Goal: Task Accomplishment & Management: Use online tool/utility

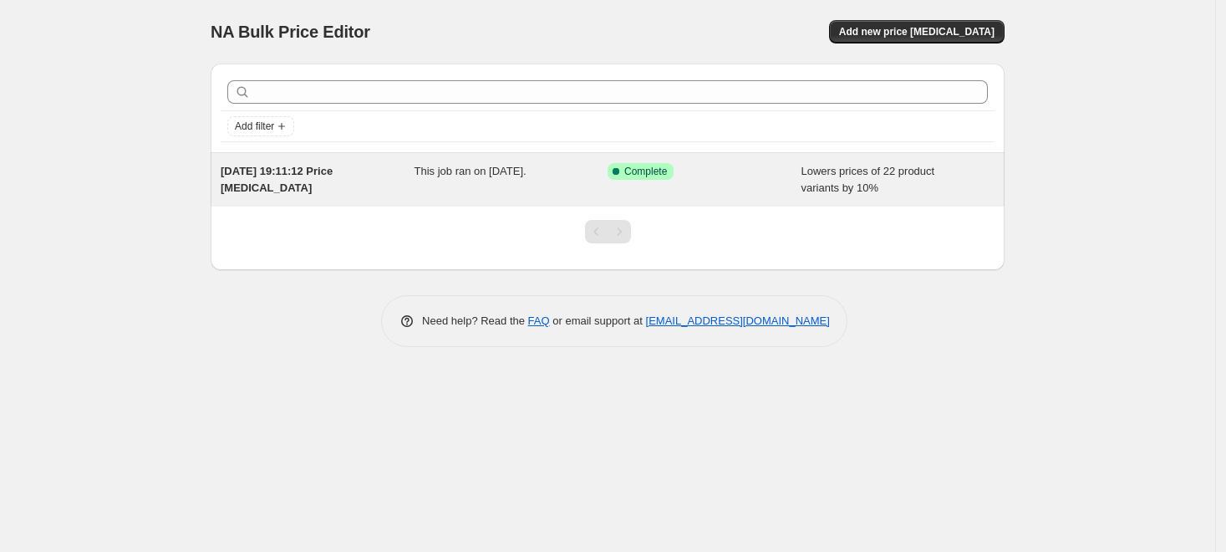
click at [568, 160] on div "[DATE] 19:11:12 Price [MEDICAL_DATA] This job ran on [DATE]. Success Complete C…" at bounding box center [608, 179] width 794 height 53
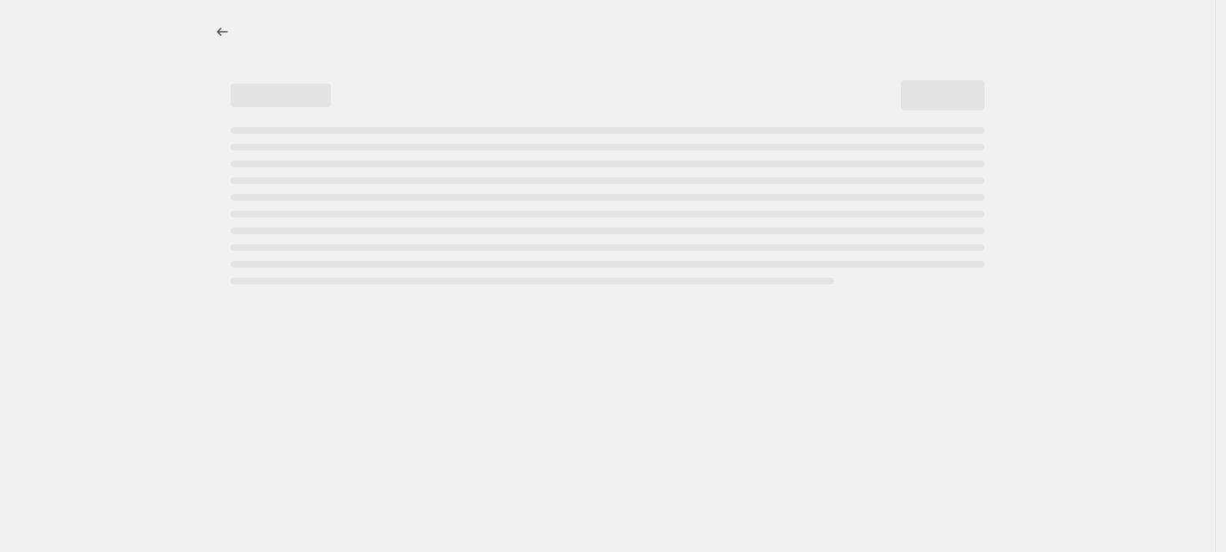
select select "percentage"
select select "not_equal"
select select "collection"
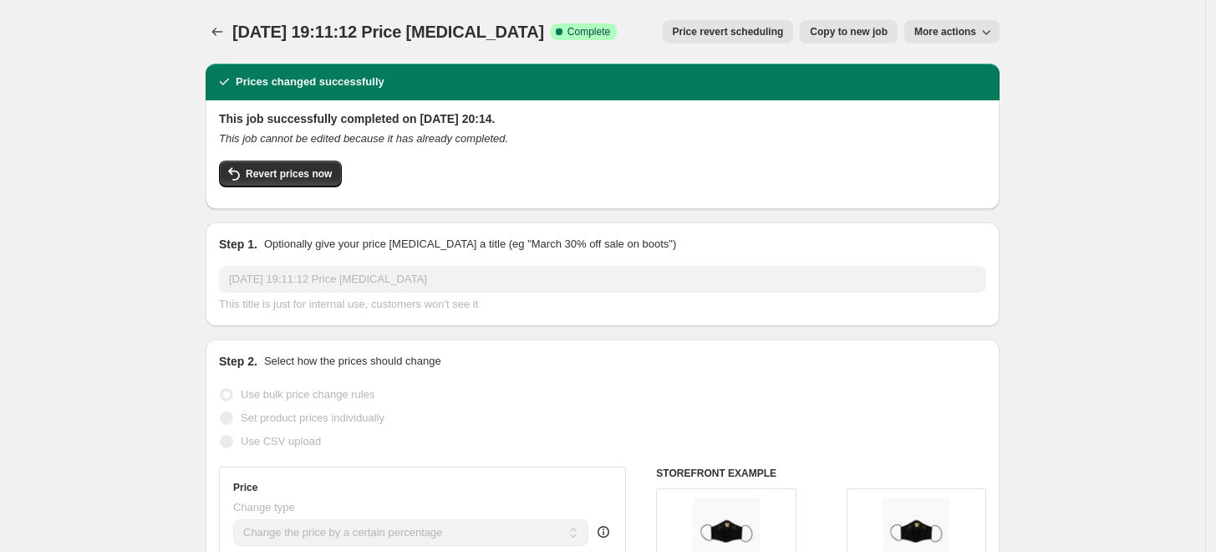
click at [924, 25] on button "More actions" at bounding box center [951, 31] width 95 height 23
click at [950, 94] on span "Delete job" at bounding box center [946, 95] width 49 height 13
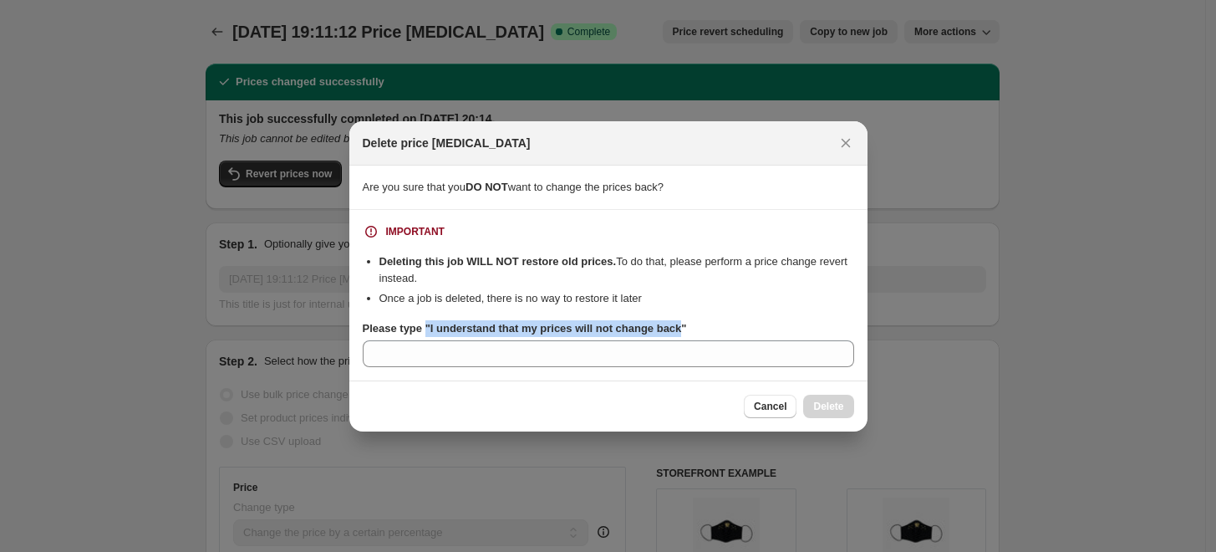
drag, startPoint x: 674, startPoint y: 326, endPoint x: 425, endPoint y: 331, distance: 248.3
click at [425, 331] on b "Please type "I understand that my prices will not change back"" at bounding box center [525, 328] width 324 height 13
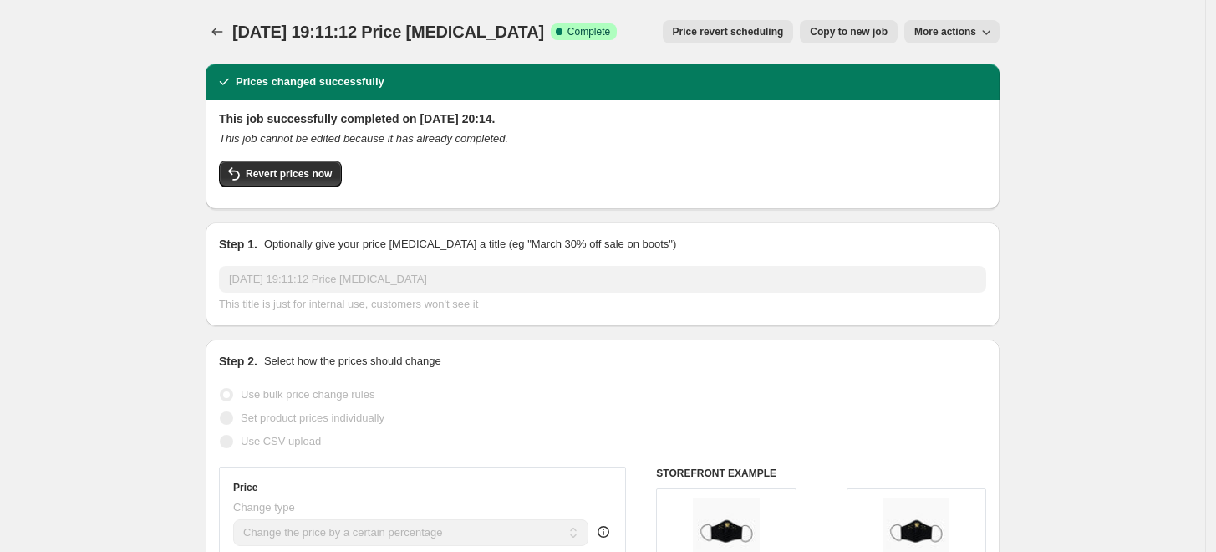
click at [732, 36] on span "Price revert scheduling" at bounding box center [728, 31] width 111 height 13
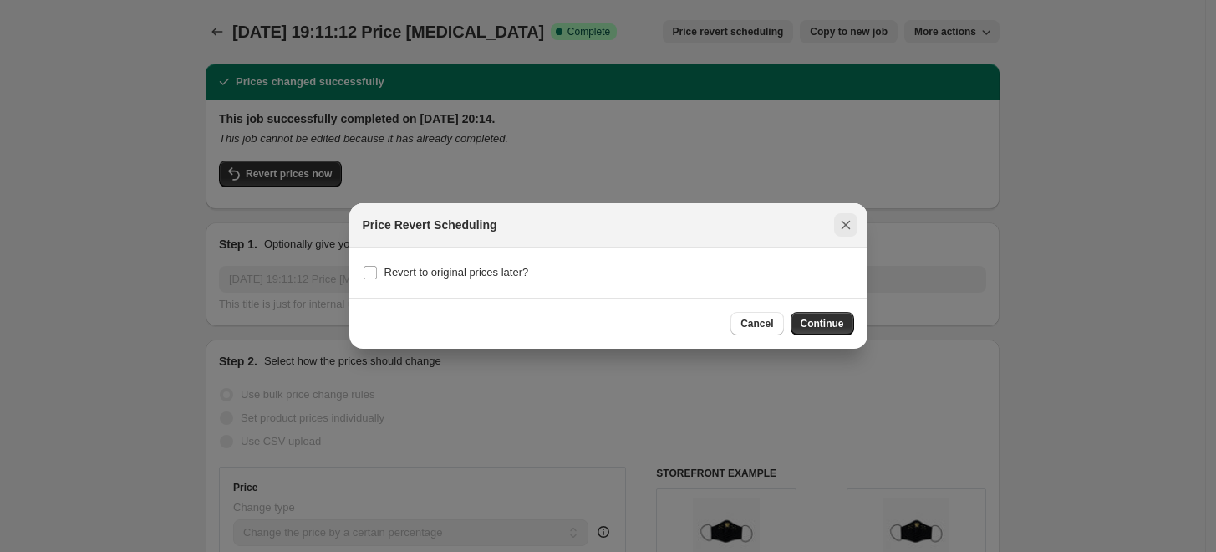
click at [851, 215] on button "Close" at bounding box center [845, 224] width 23 height 23
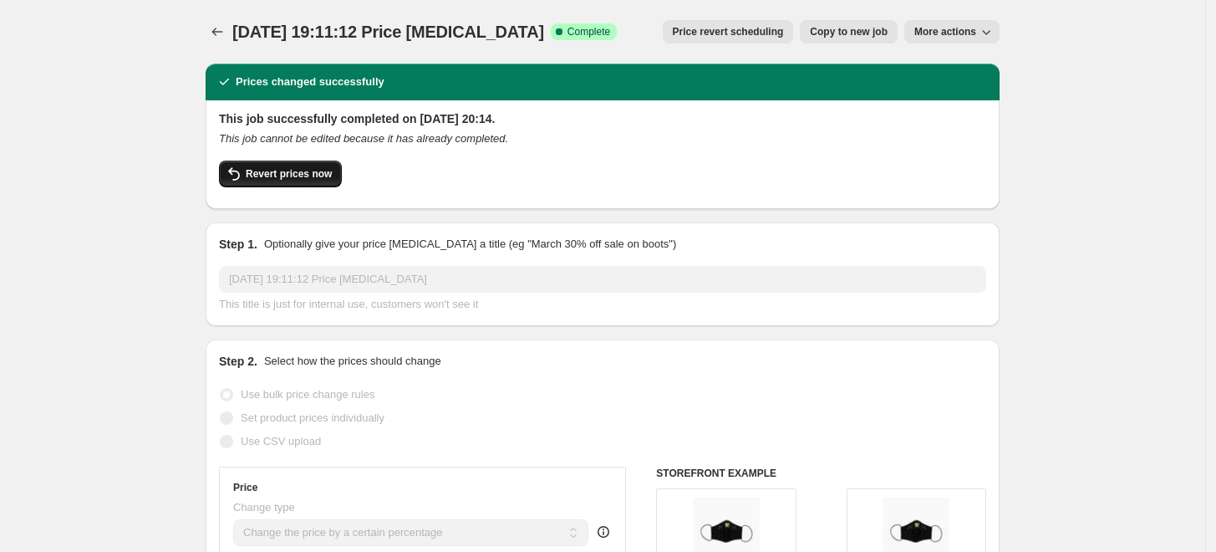
drag, startPoint x: 262, startPoint y: 159, endPoint x: 274, endPoint y: 173, distance: 19.0
click at [274, 173] on div "This job successfully completed on [DATE] 20:14. This job cannot be edited beca…" at bounding box center [602, 152] width 767 height 85
click at [274, 173] on span "Revert prices now" at bounding box center [289, 173] width 86 height 13
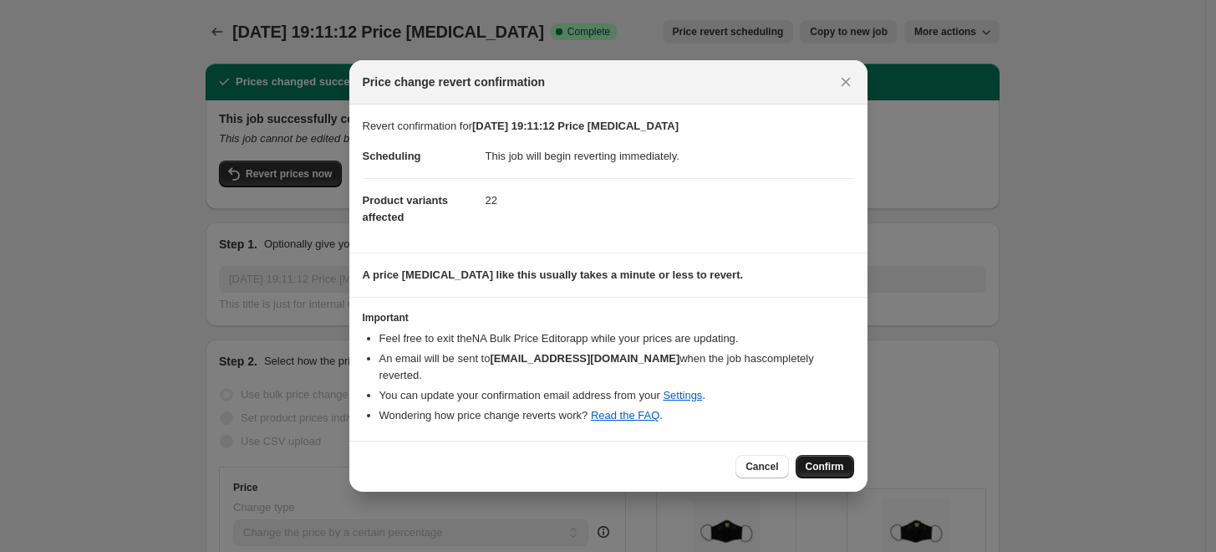
click at [826, 465] on button "Confirm" at bounding box center [825, 466] width 59 height 23
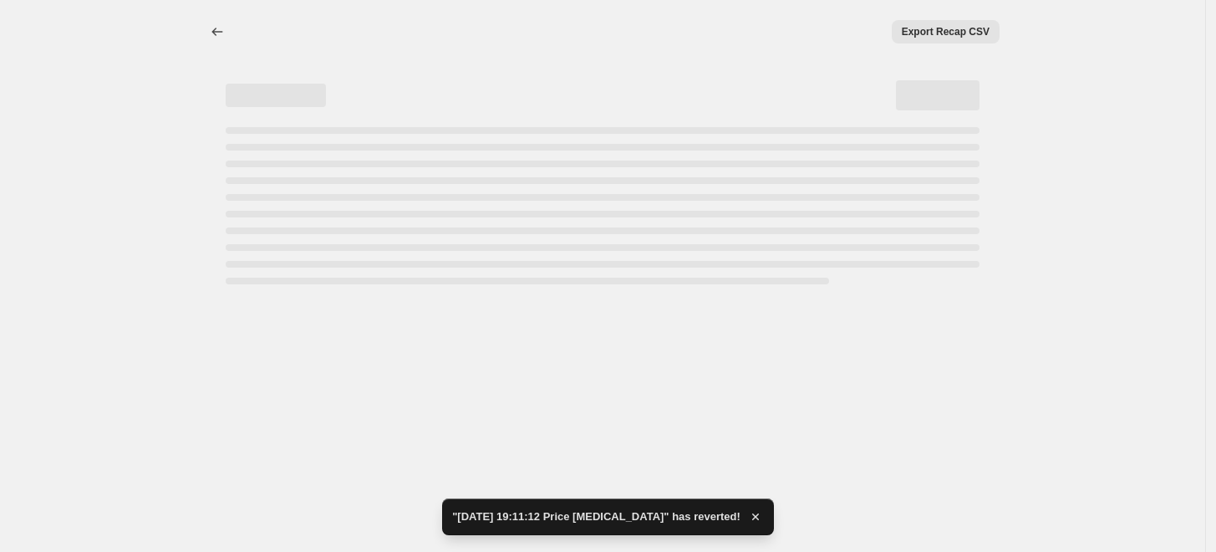
select select "percentage"
select select "not_equal"
select select "collection"
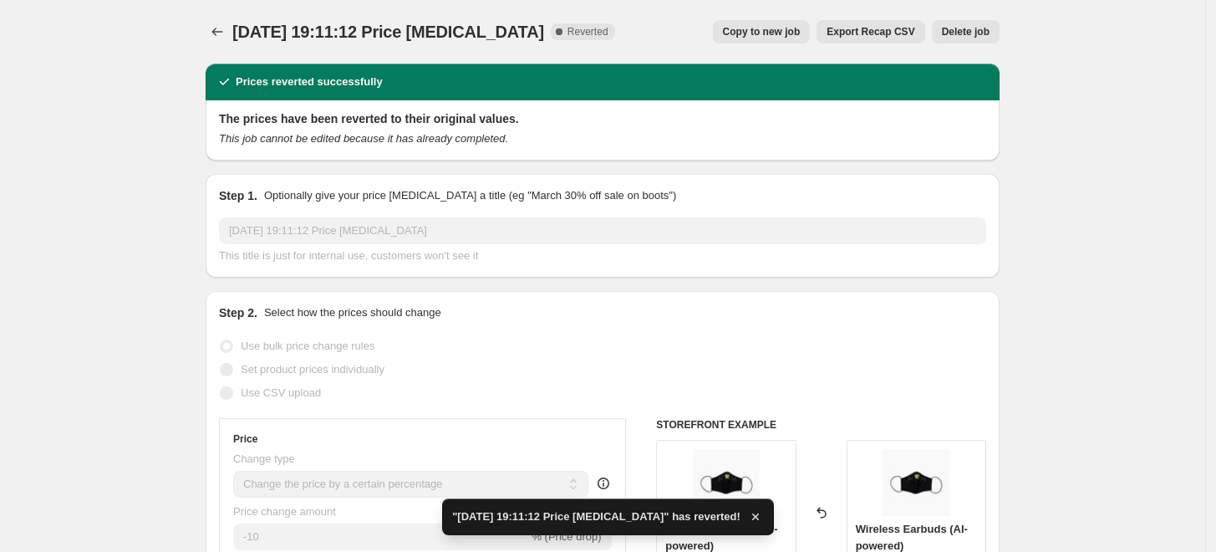
click at [980, 28] on span "Delete job" at bounding box center [966, 31] width 48 height 13
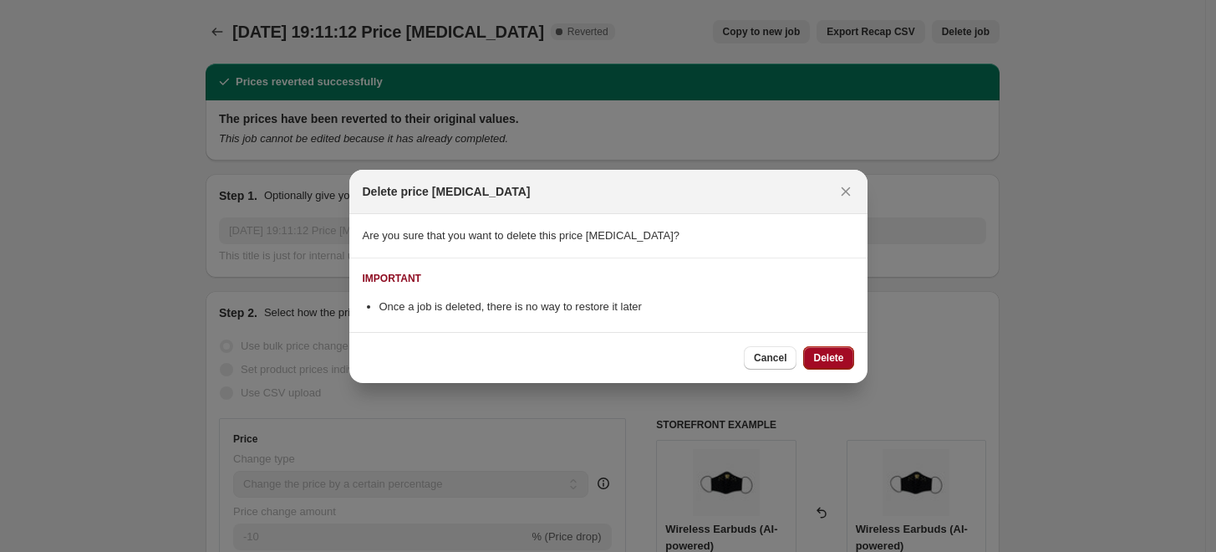
click at [823, 347] on button "Delete" at bounding box center [828, 357] width 50 height 23
